Goal: Entertainment & Leisure: Consume media (video, audio)

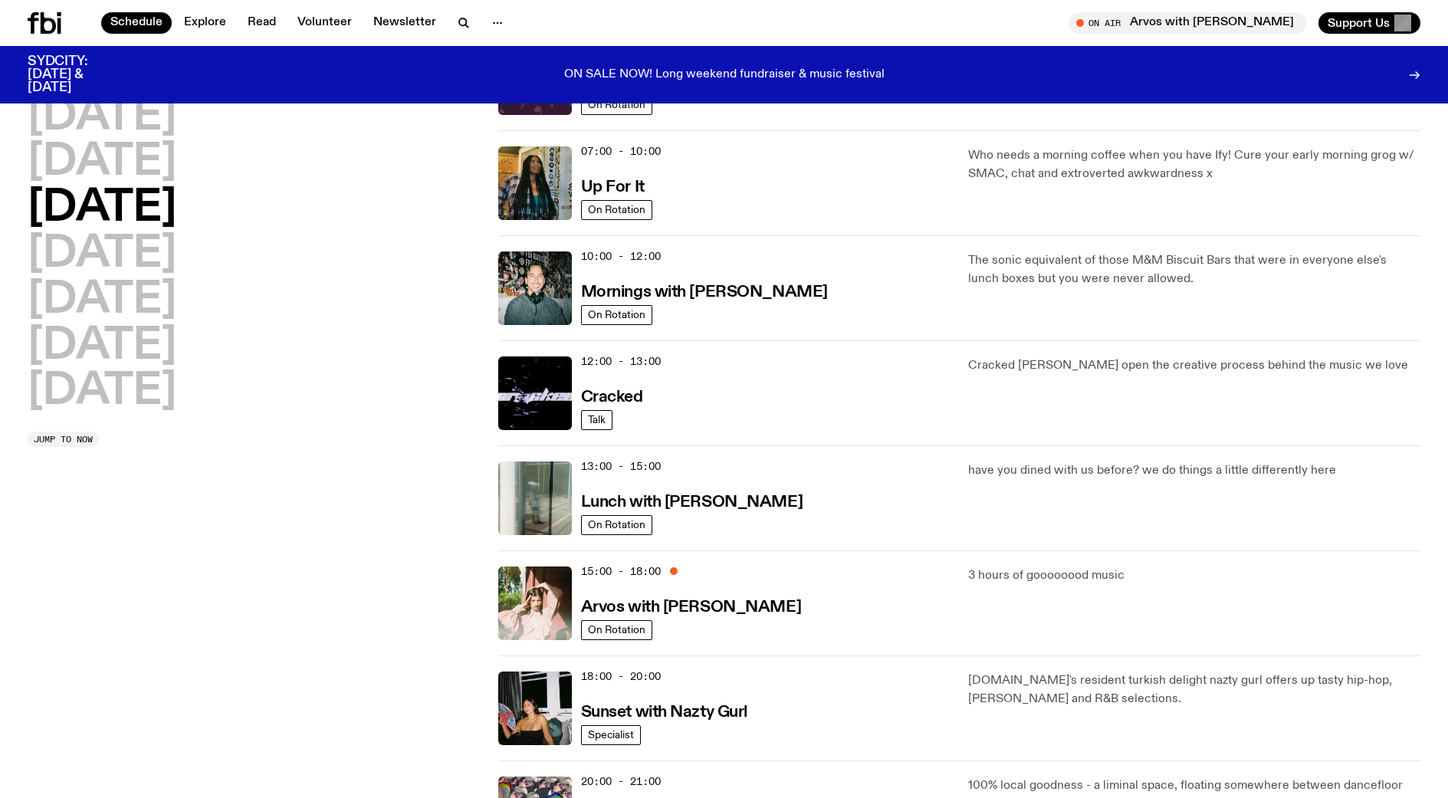
scroll to position [226, 0]
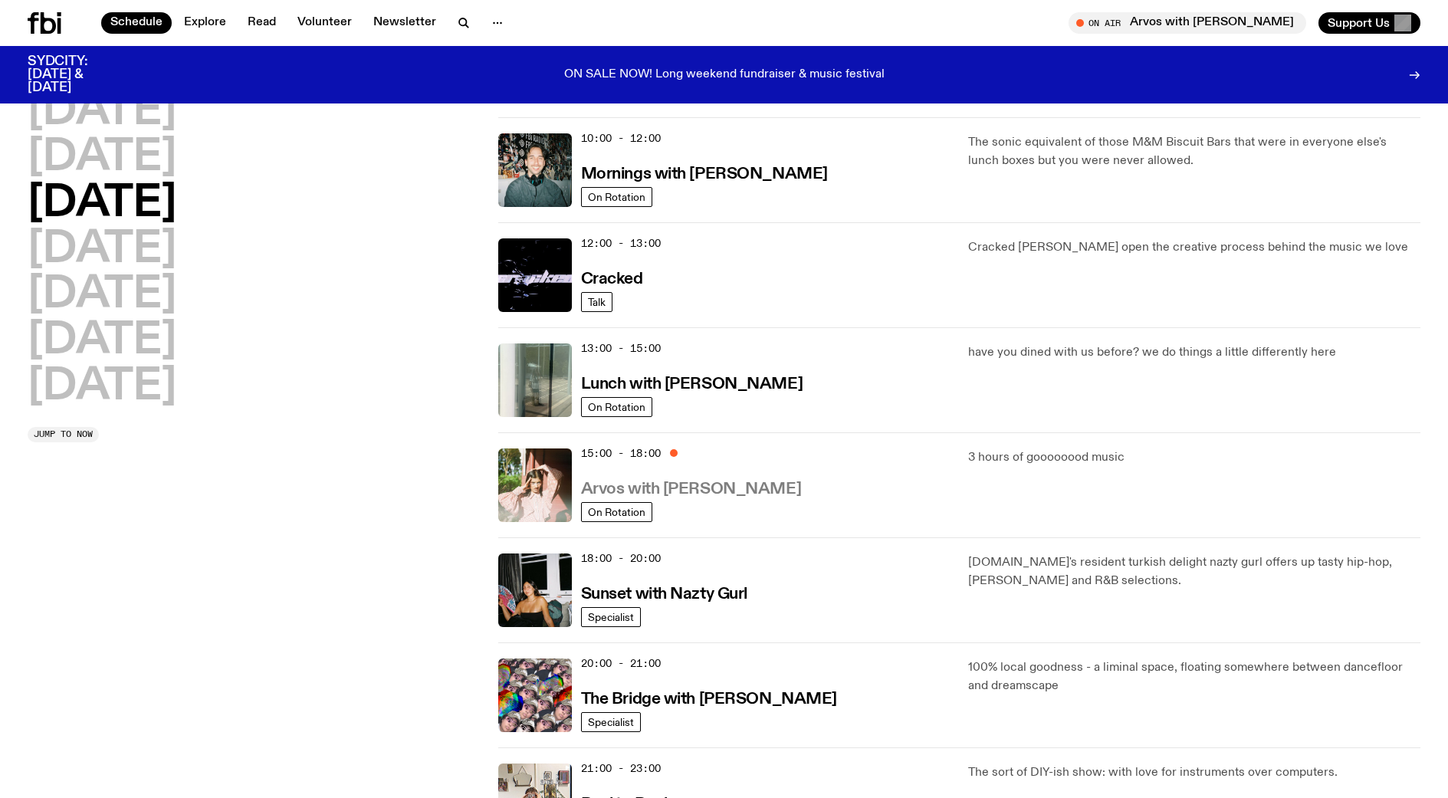
click at [624, 484] on h3 "Arvos with [PERSON_NAME]" at bounding box center [691, 489] width 220 height 16
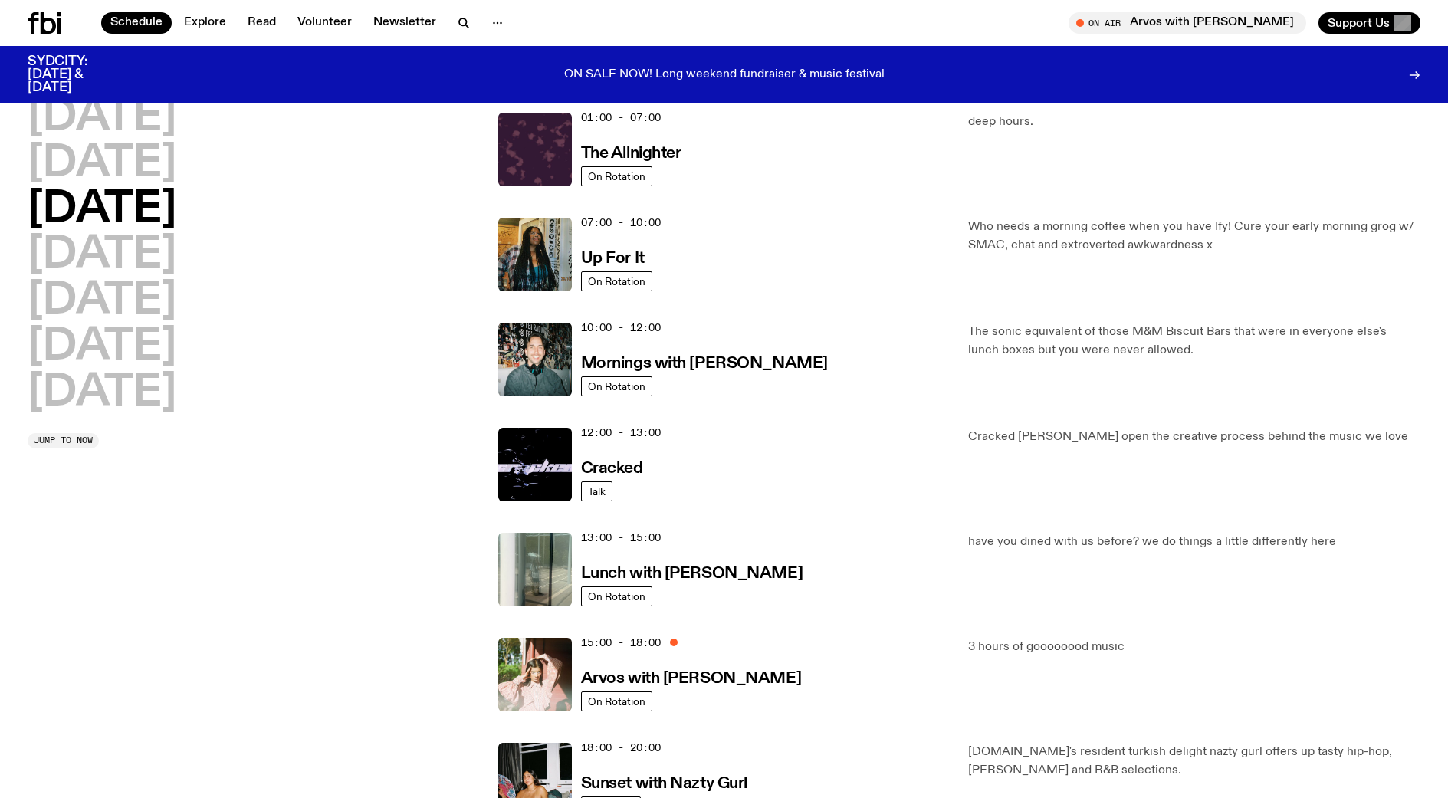
scroll to position [77, 0]
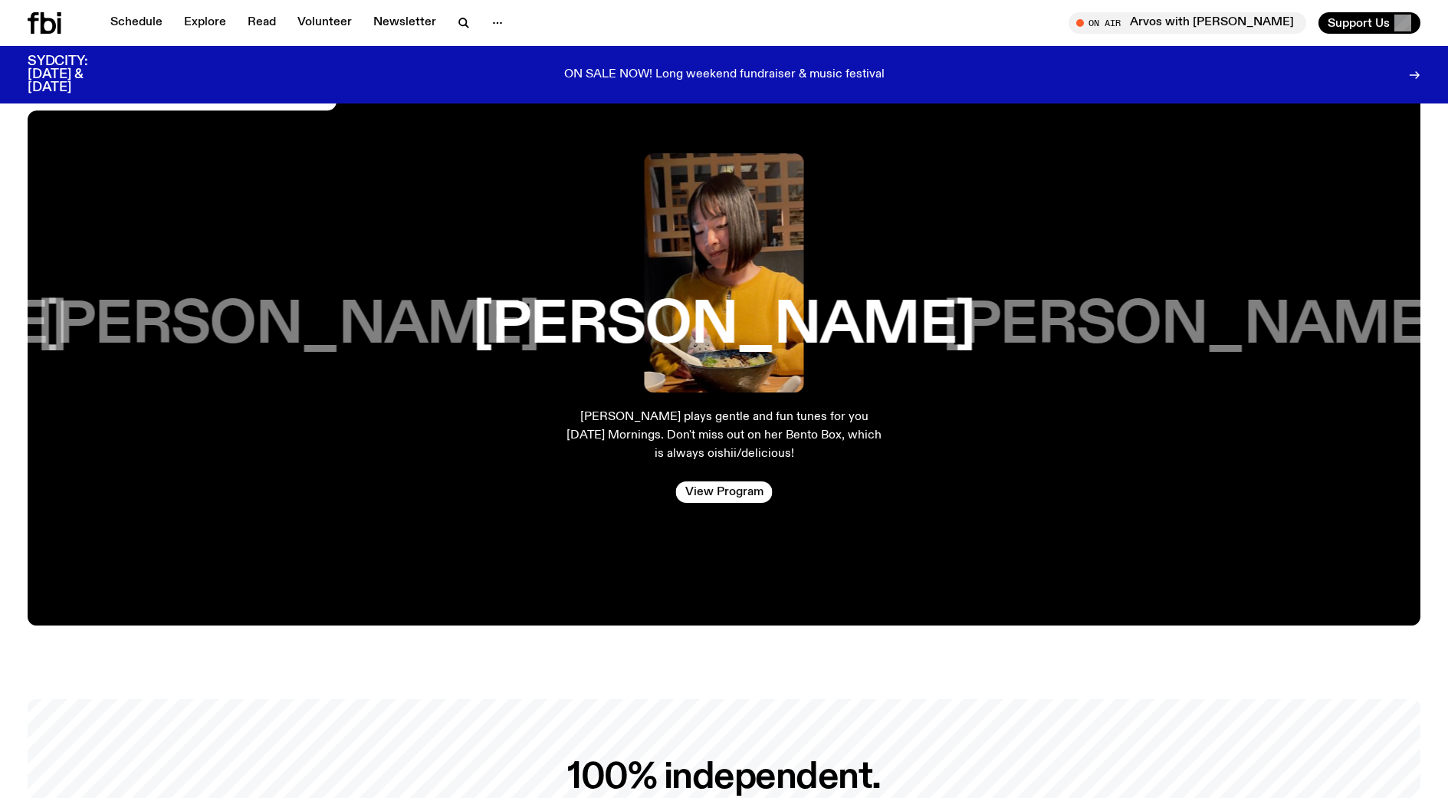
scroll to position [2832, 0]
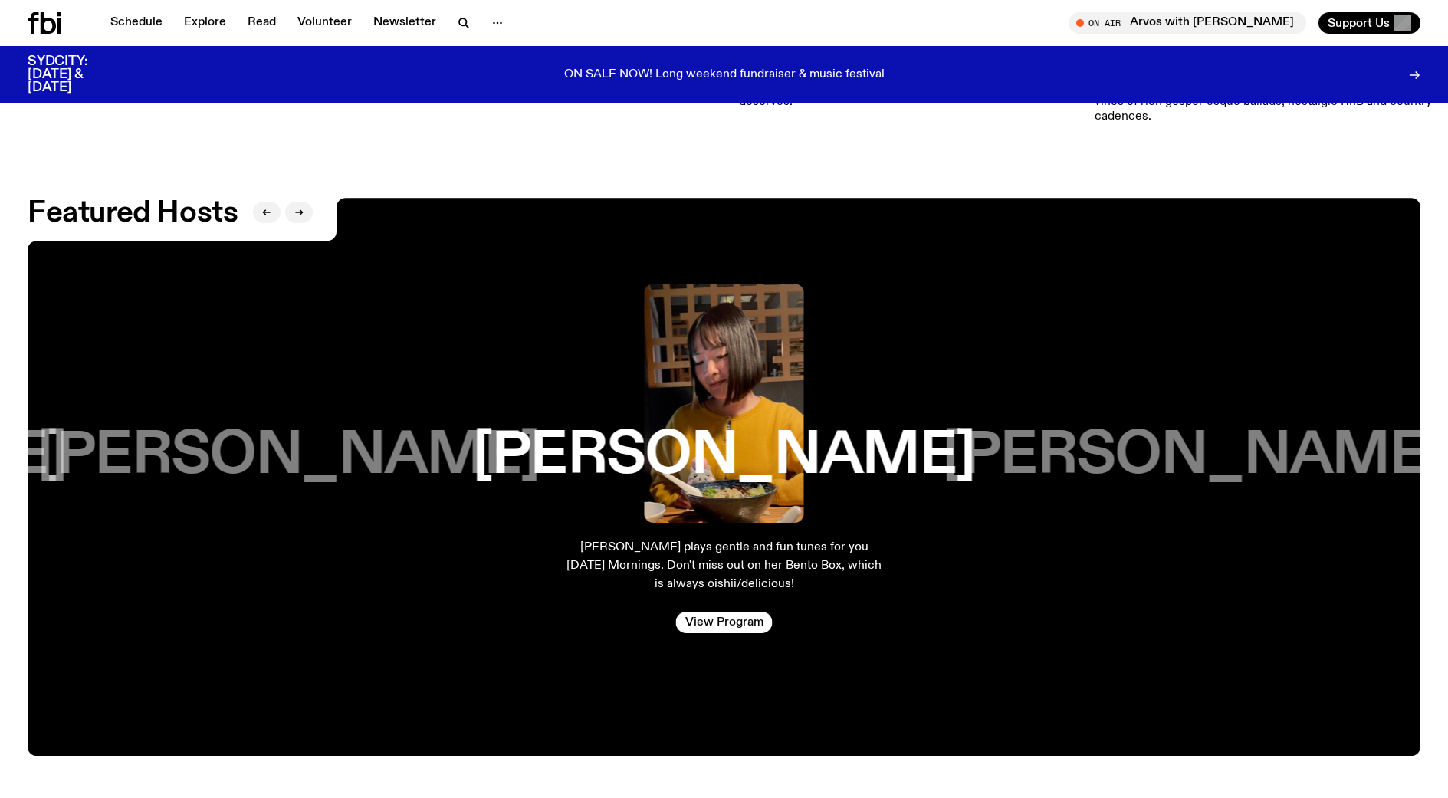
click at [320, 442] on h3 "[PERSON_NAME]" at bounding box center [289, 456] width 502 height 58
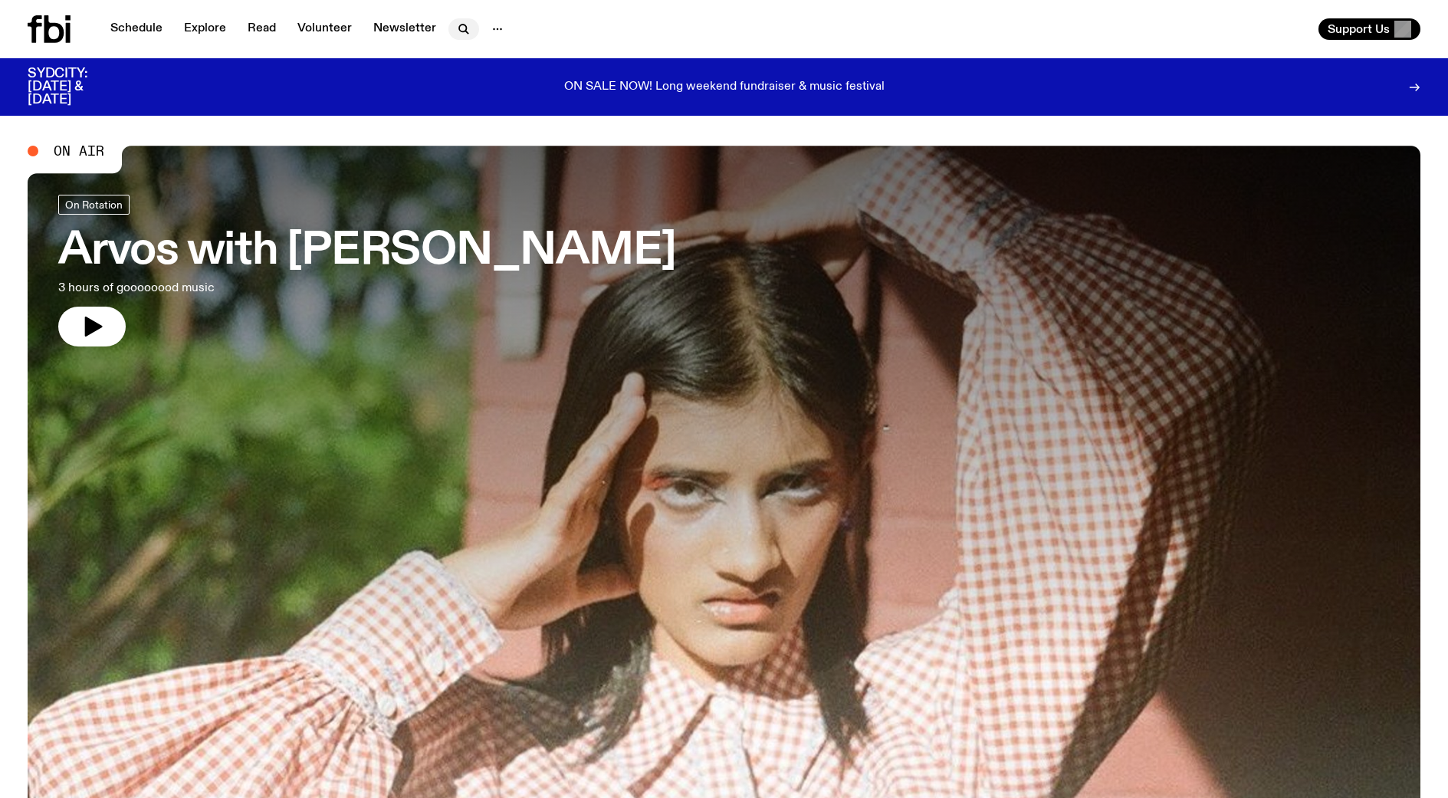
click at [455, 31] on icon "button" at bounding box center [464, 29] width 18 height 18
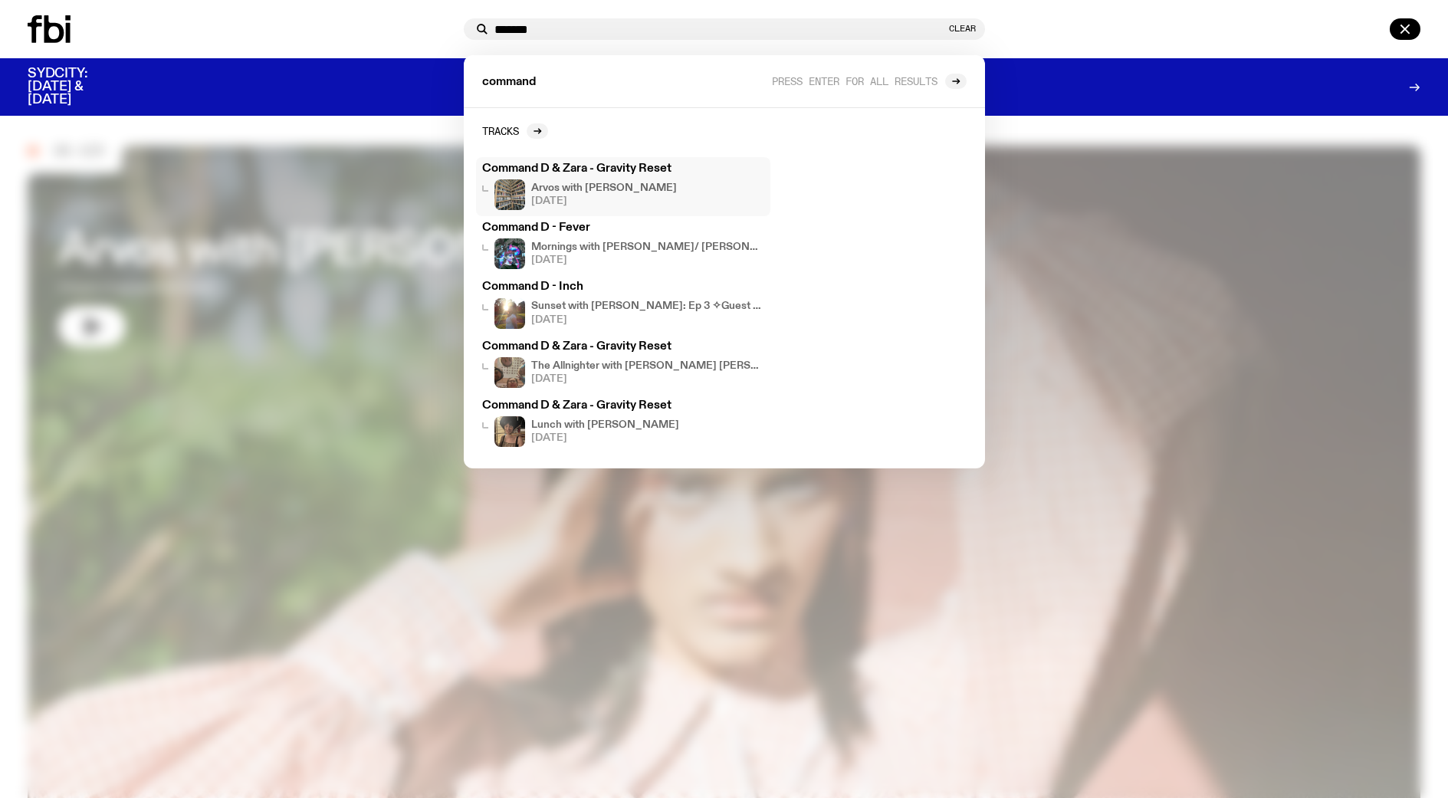
type input "*******"
click at [626, 168] on h3 "Command D & Zara - Gravity Reset" at bounding box center [623, 168] width 282 height 11
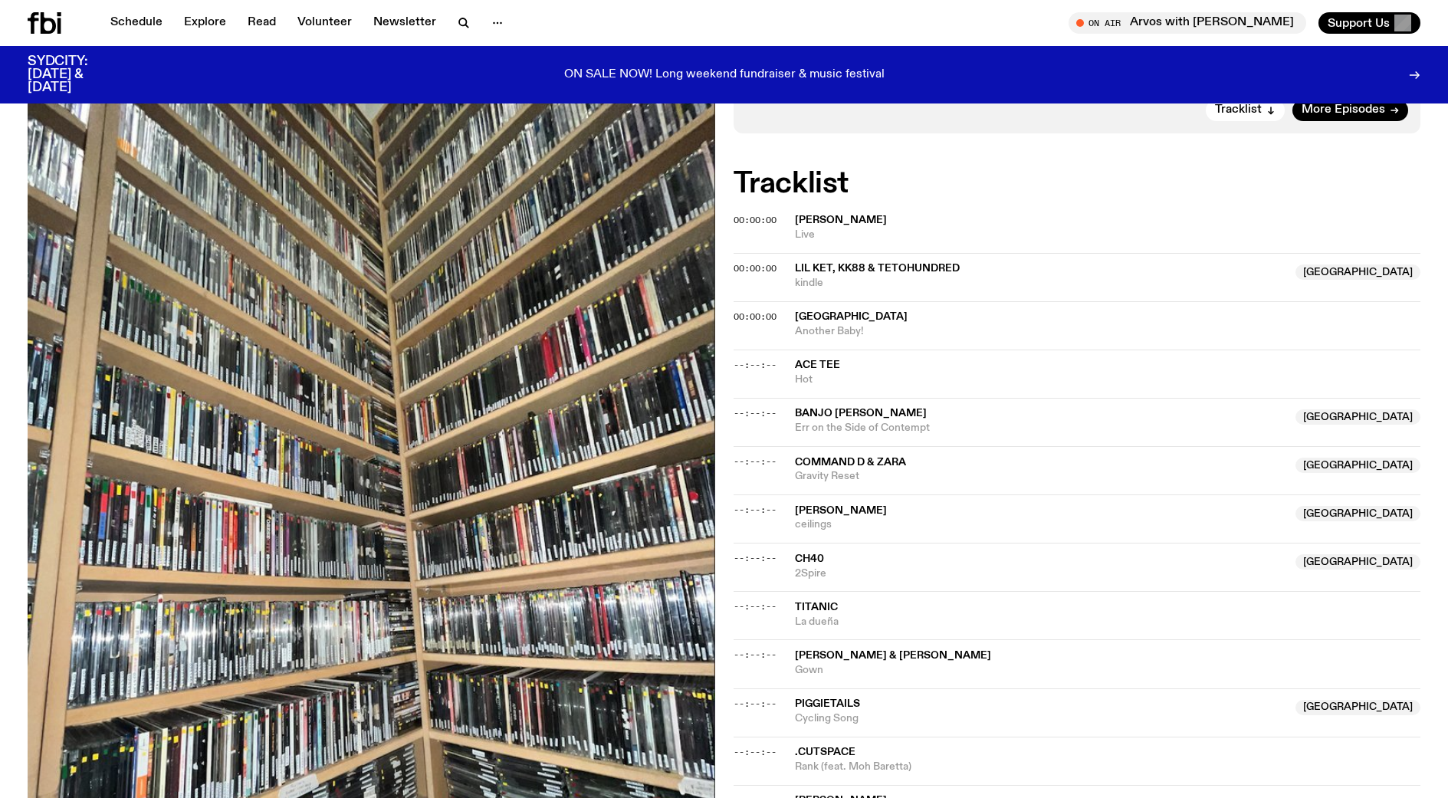
scroll to position [376, 0]
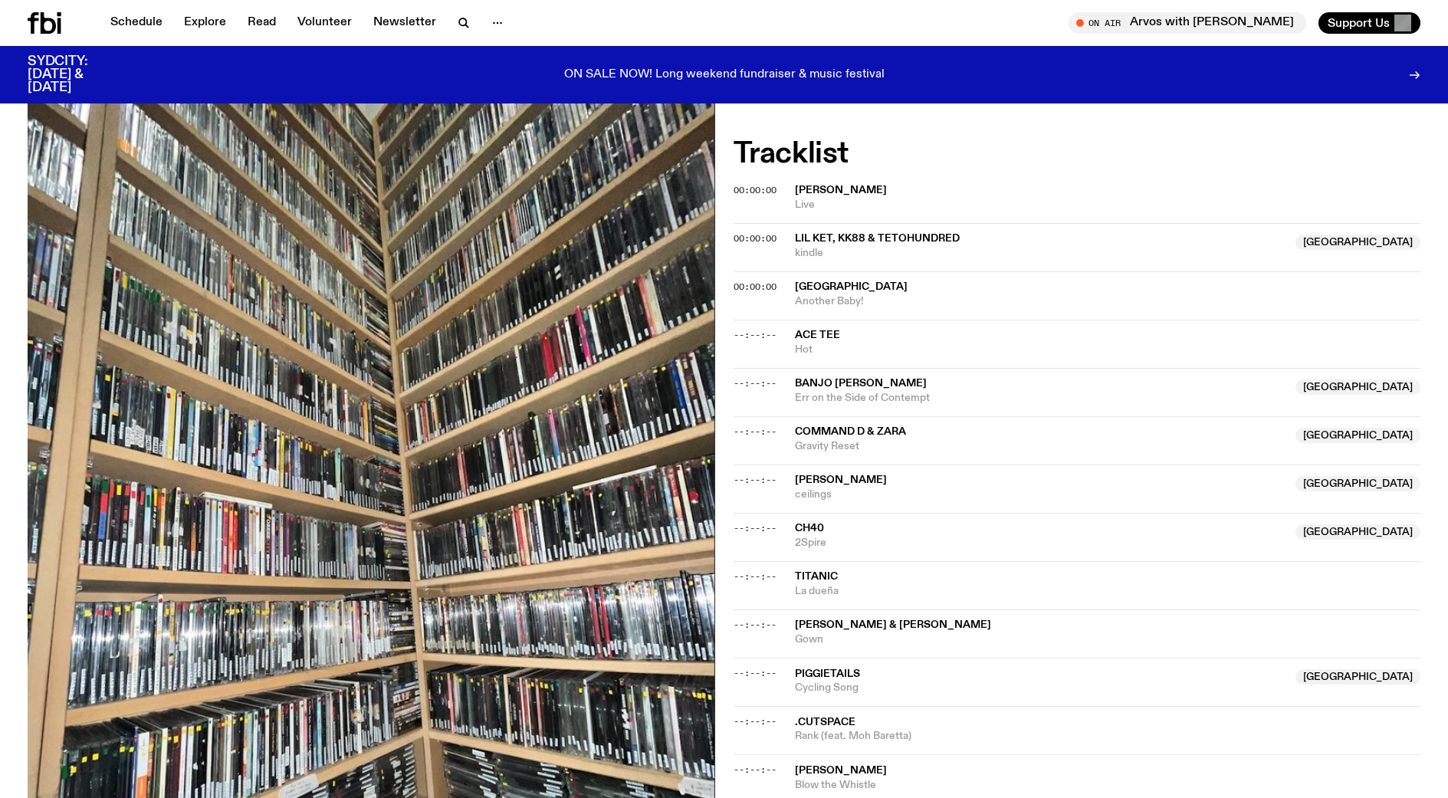
click at [886, 432] on span "Command D & Zara" at bounding box center [850, 431] width 111 height 11
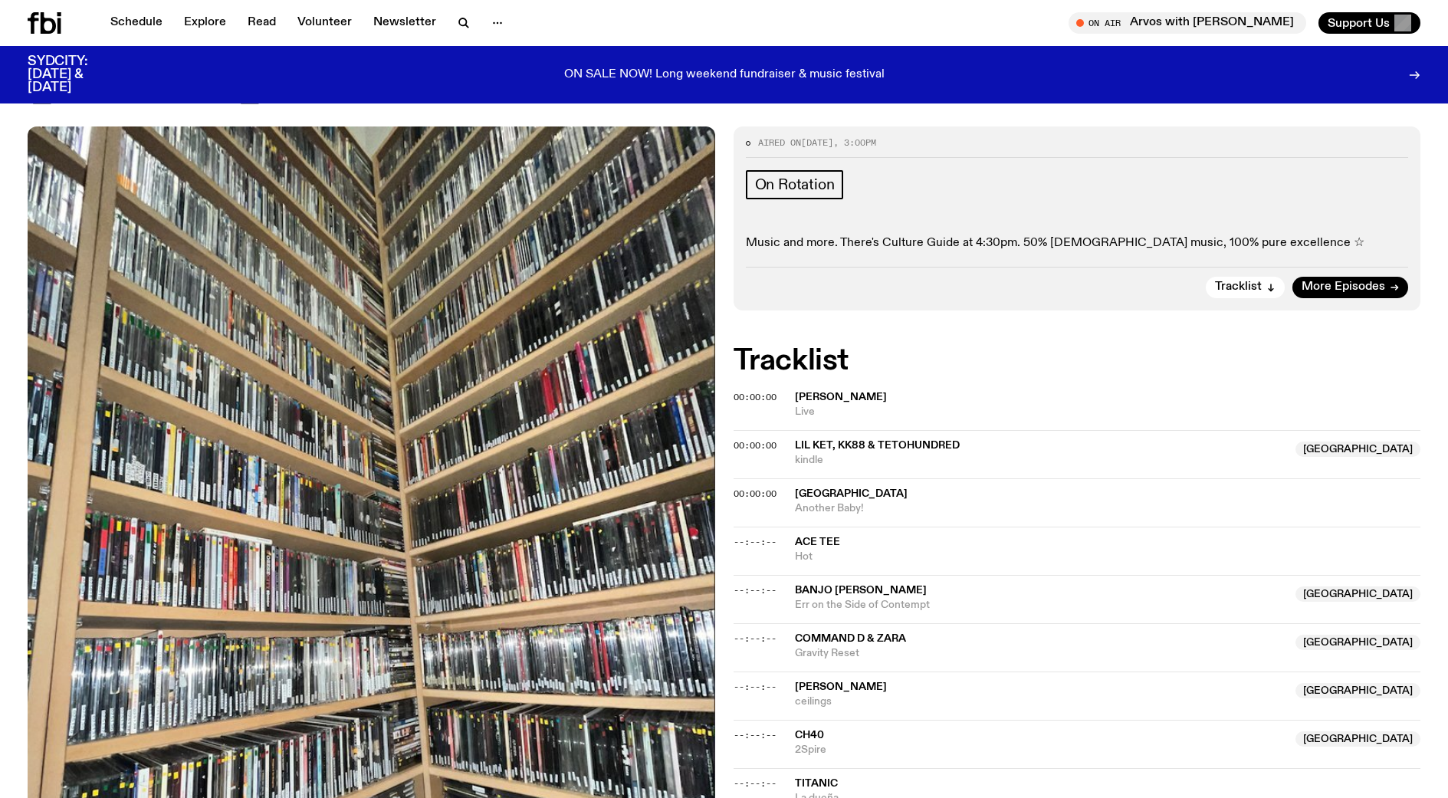
scroll to position [77, 0]
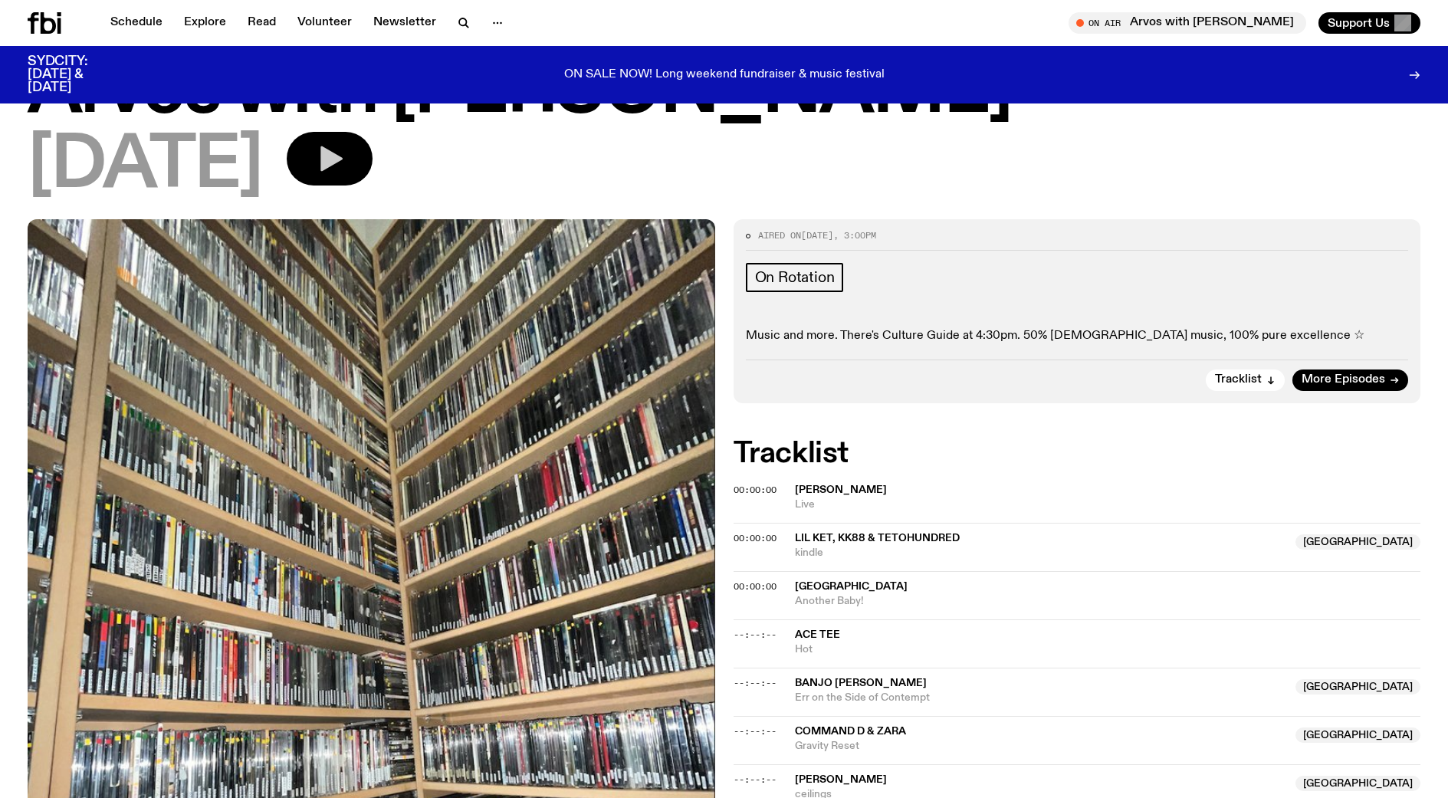
click at [343, 165] on icon "button" at bounding box center [331, 158] width 22 height 25
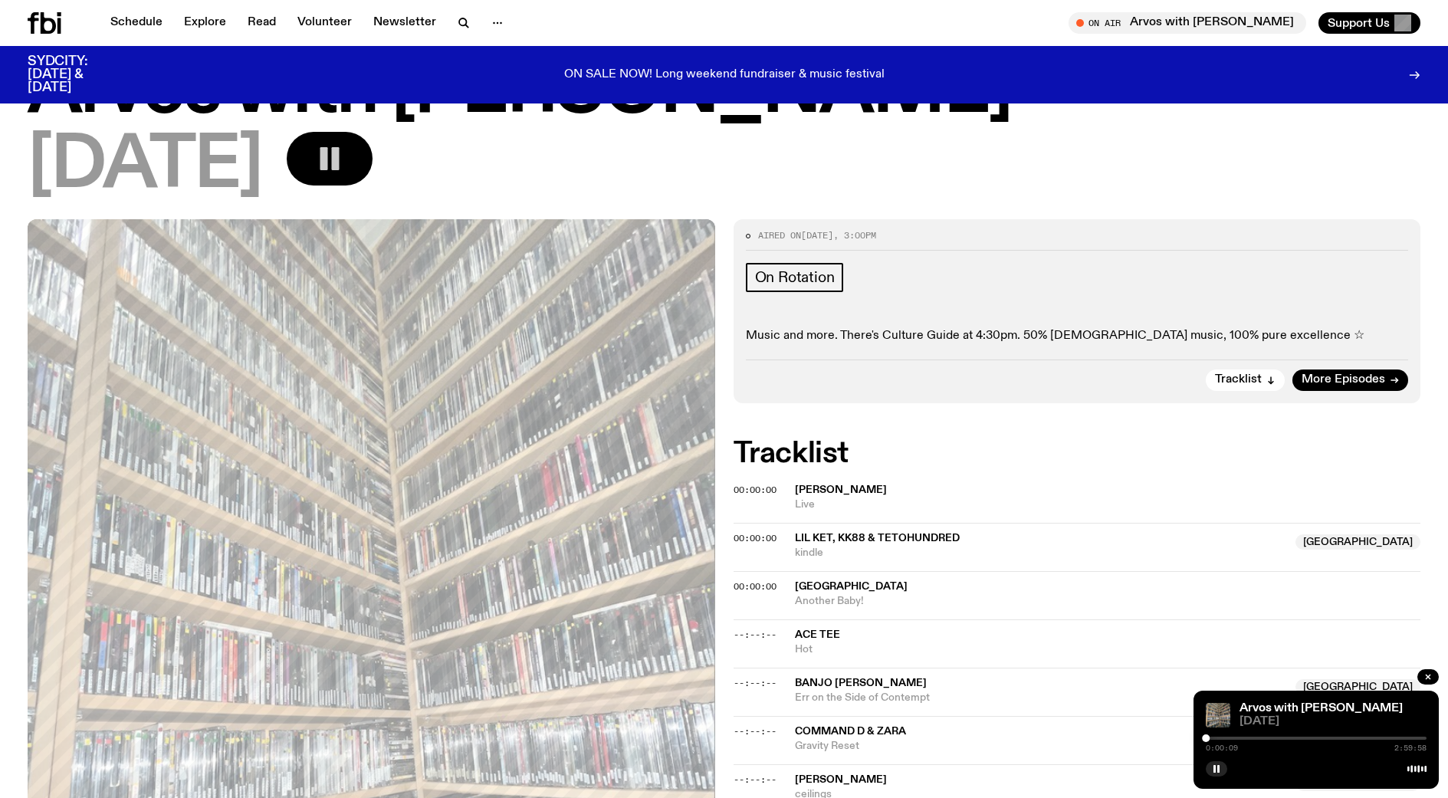
click at [1221, 738] on div at bounding box center [1316, 738] width 221 height 3
click at [1212, 737] on div at bounding box center [1110, 738] width 221 height 3
click at [1219, 738] on div at bounding box center [1316, 738] width 221 height 3
click at [1226, 737] on div at bounding box center [1316, 738] width 221 height 3
